Goal: Find specific page/section: Locate a particular part of the current website

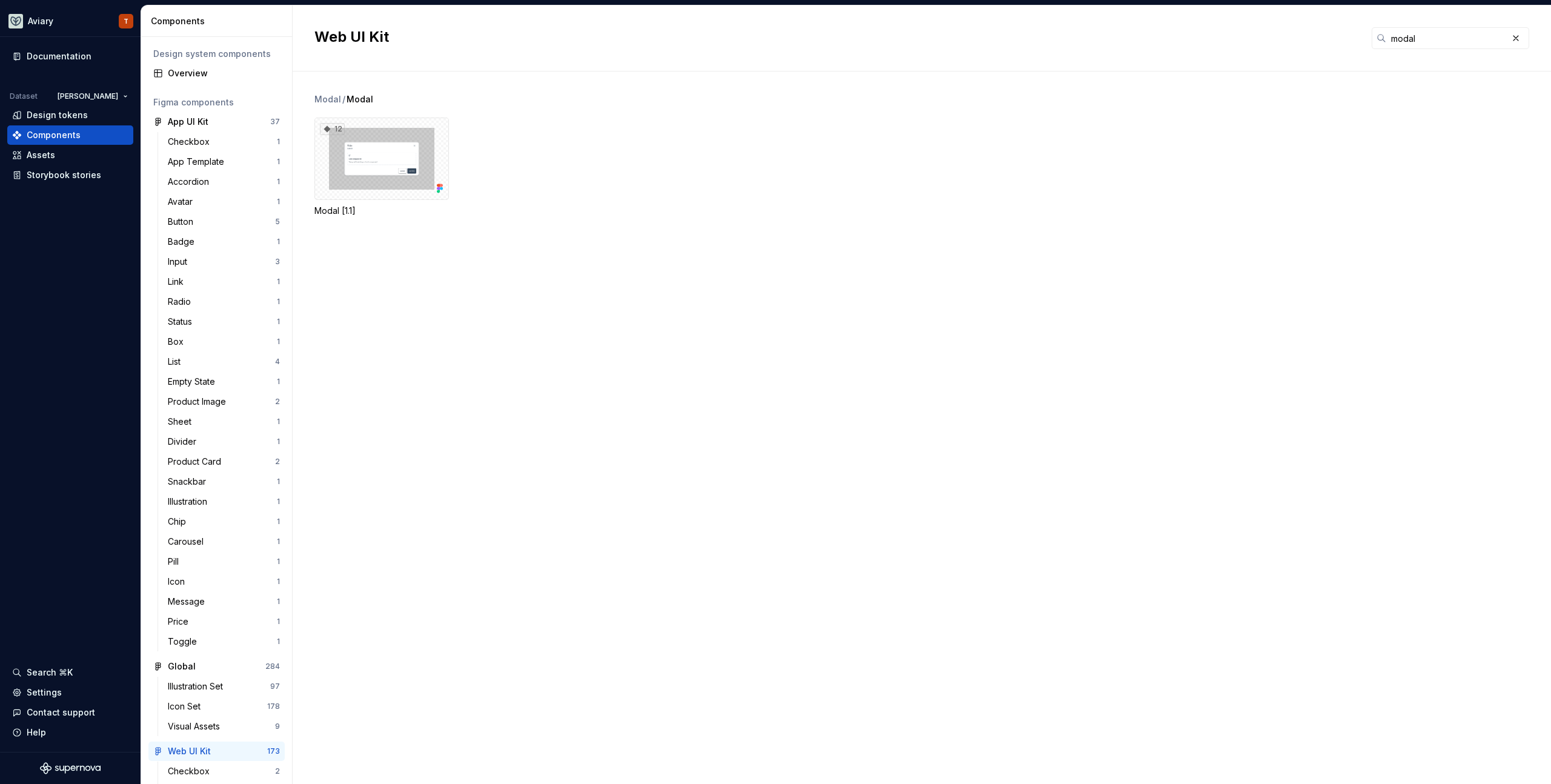
type input "modal"
click at [387, 127] on div "12" at bounding box center [381, 159] width 134 height 82
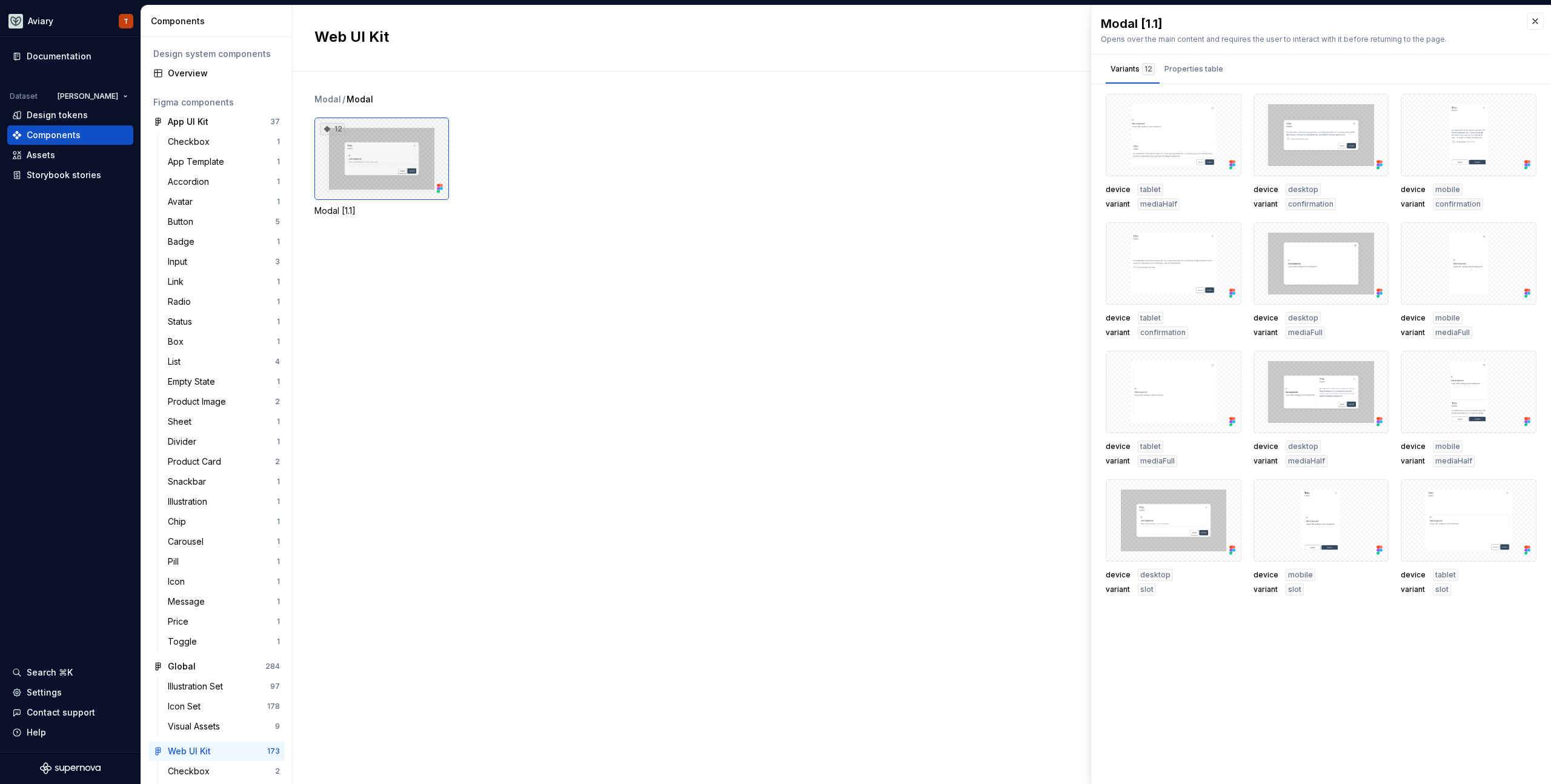
click at [376, 157] on div "12" at bounding box center [381, 159] width 134 height 82
click at [775, 146] on div at bounding box center [1173, 134] width 136 height 82
click at [775, 157] on div at bounding box center [1321, 134] width 136 height 82
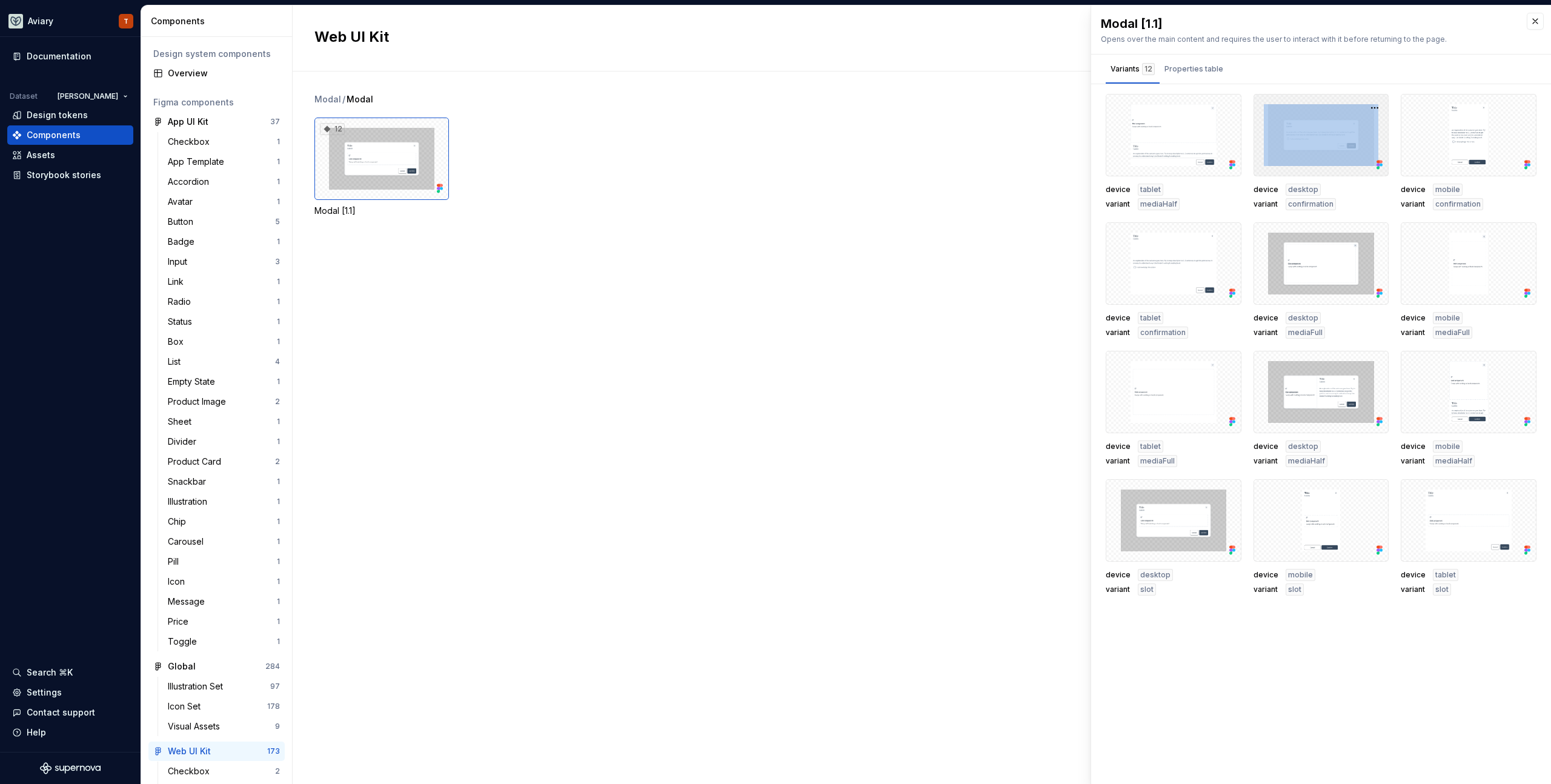
click at [775, 157] on div at bounding box center [1321, 134] width 136 height 82
click at [775, 263] on div at bounding box center [1173, 263] width 136 height 82
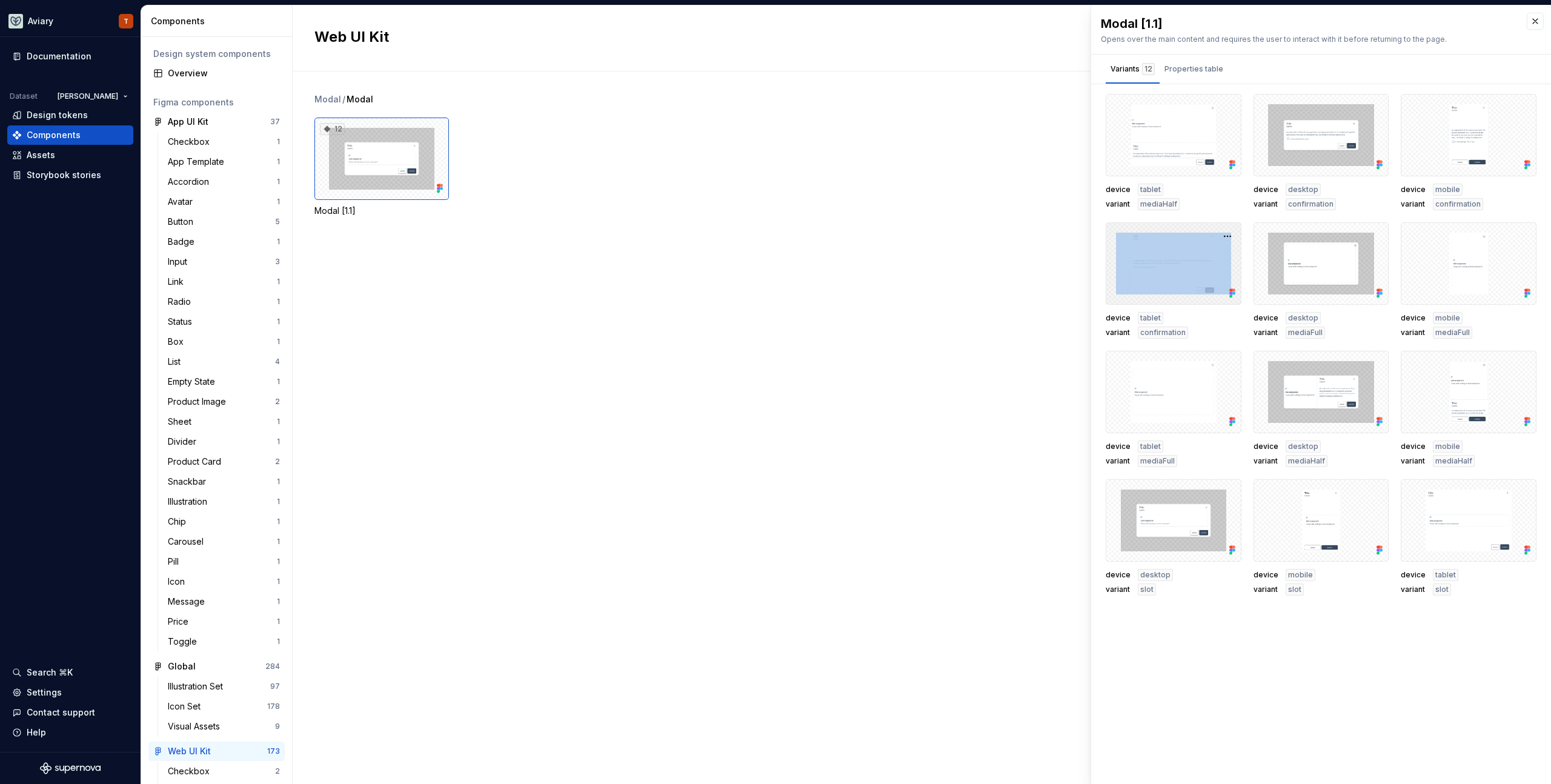
click at [775, 263] on div at bounding box center [1173, 263] width 136 height 82
click at [775, 394] on div at bounding box center [1321, 392] width 136 height 82
click at [775, 14] on button "button" at bounding box center [1535, 22] width 17 height 17
